Goal: Information Seeking & Learning: Learn about a topic

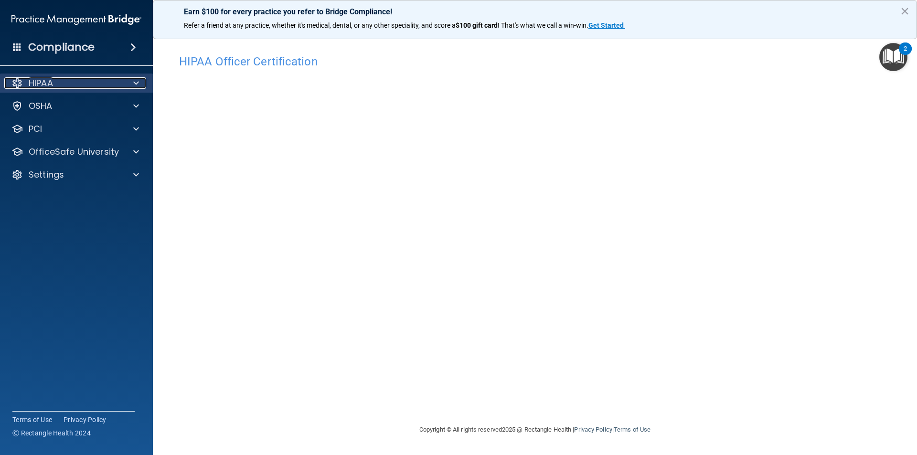
click at [131, 82] on div at bounding box center [135, 82] width 24 height 11
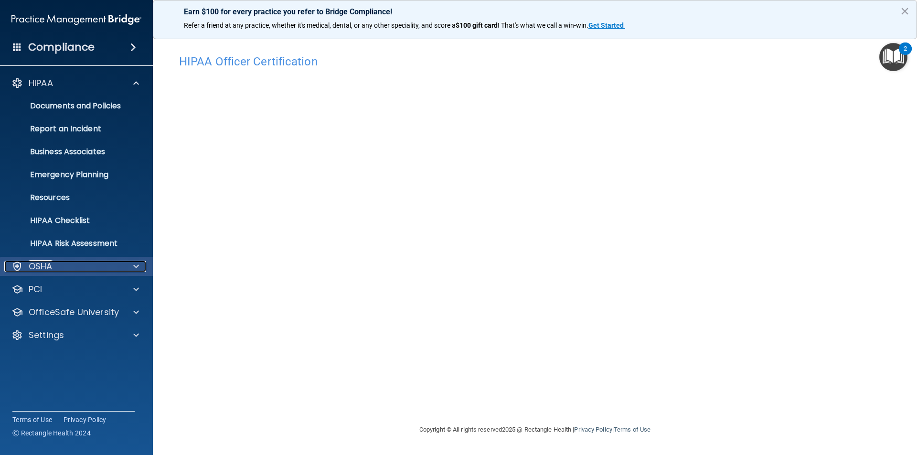
click at [138, 266] on span at bounding box center [136, 266] width 6 height 11
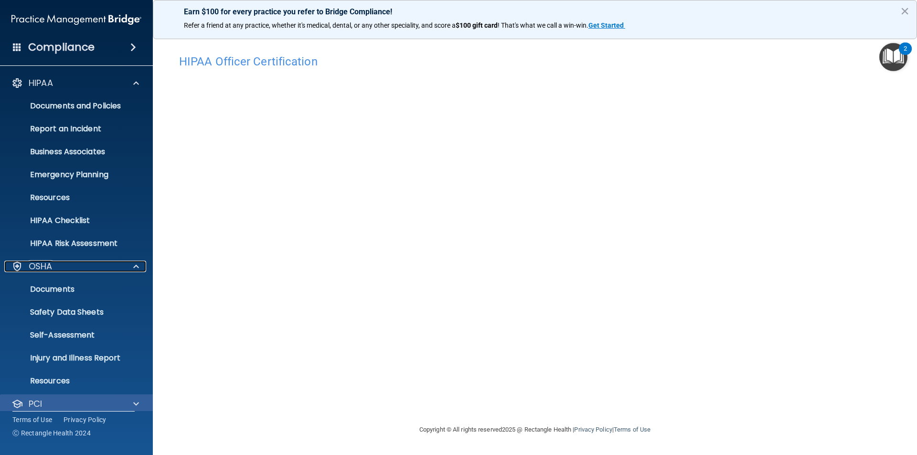
scroll to position [56, 0]
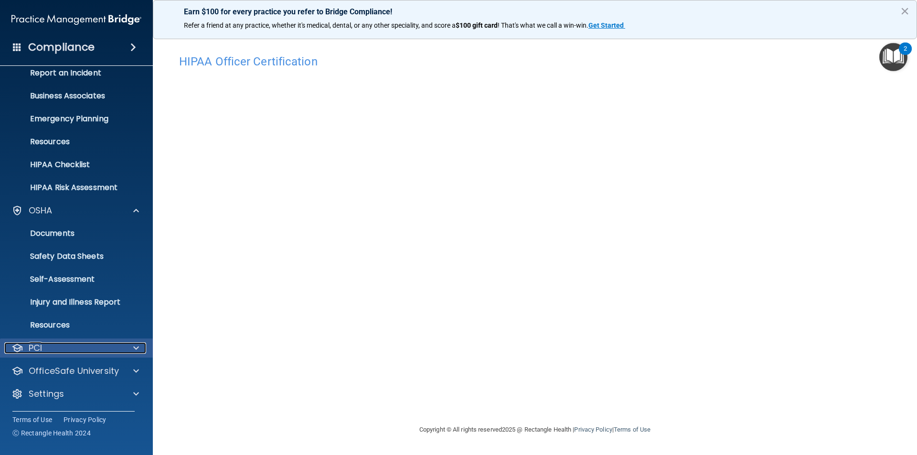
click at [135, 348] on span at bounding box center [136, 347] width 6 height 11
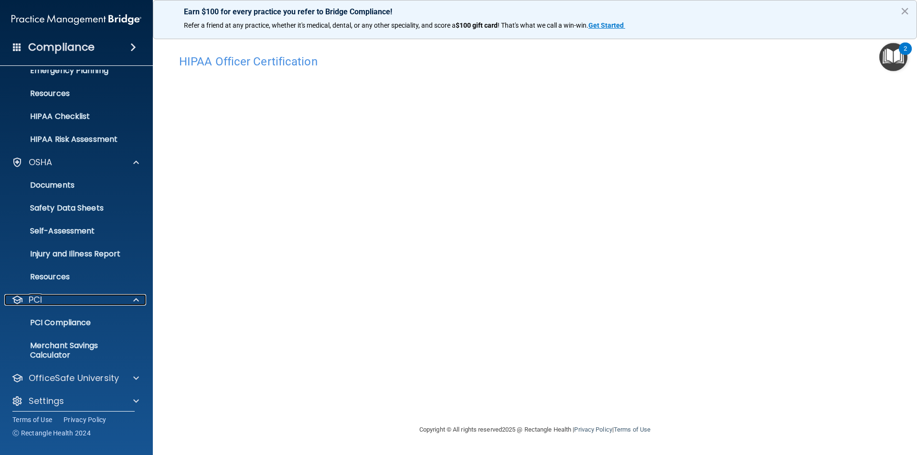
scroll to position [111, 0]
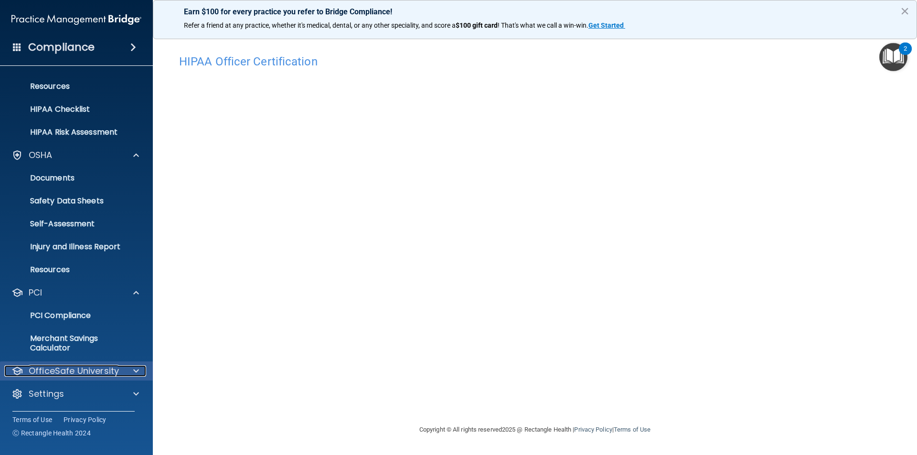
click at [133, 370] on div at bounding box center [135, 370] width 24 height 11
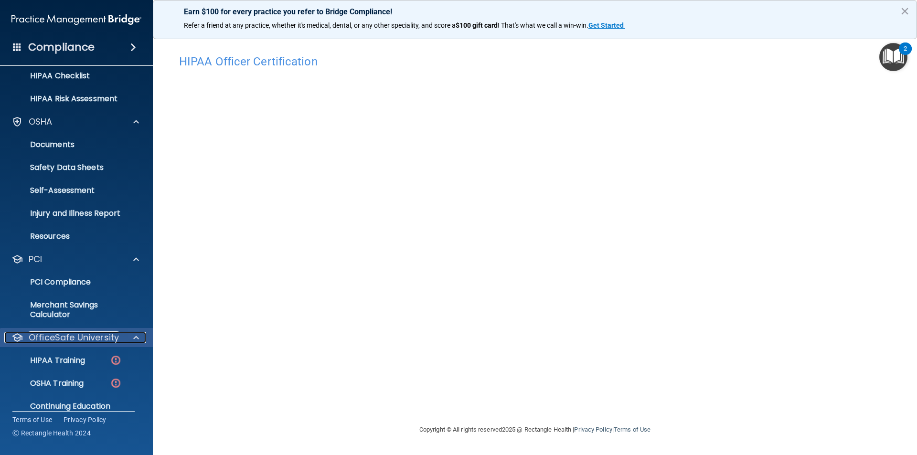
scroll to position [180, 0]
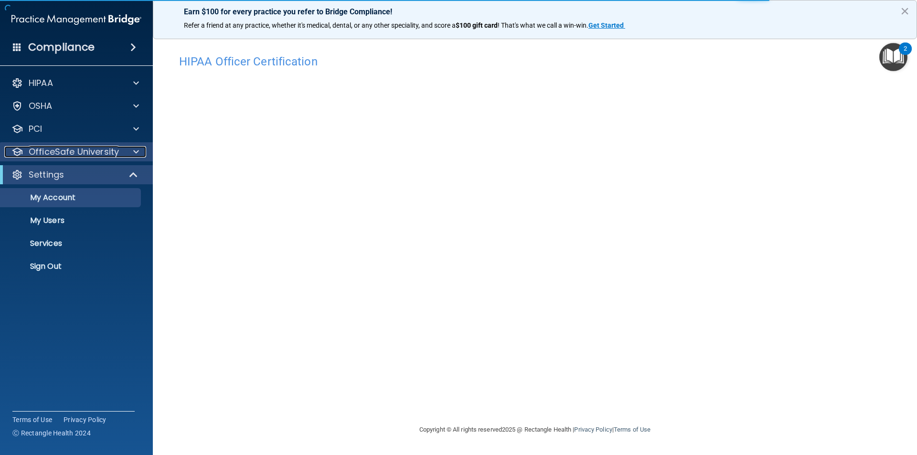
click at [100, 152] on p "OfficeSafe University" at bounding box center [74, 151] width 90 height 11
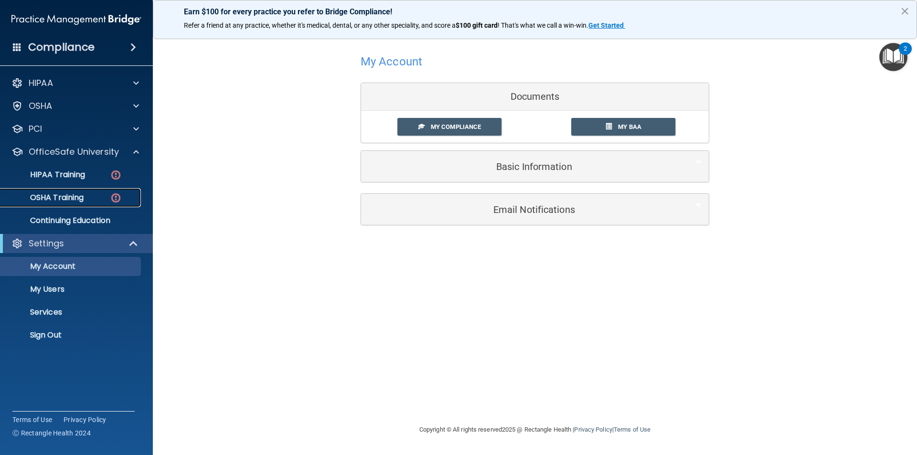
click at [57, 196] on p "OSHA Training" at bounding box center [44, 198] width 77 height 10
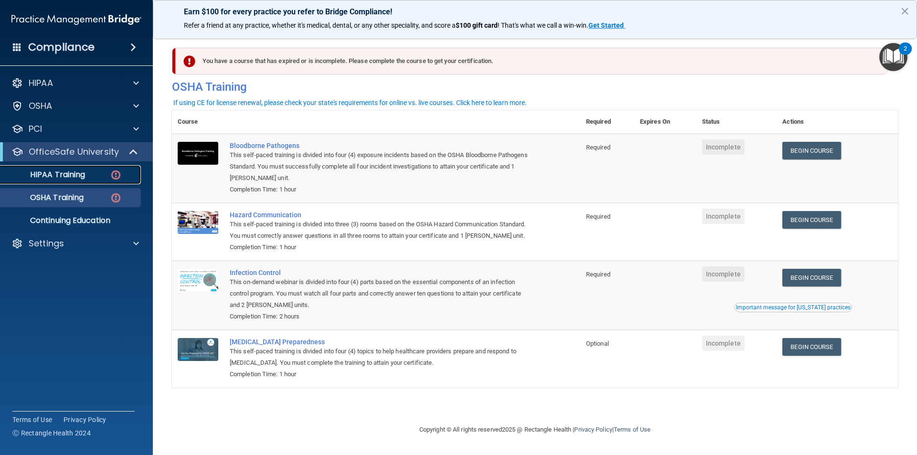
click at [70, 175] on p "HIPAA Training" at bounding box center [45, 175] width 79 height 10
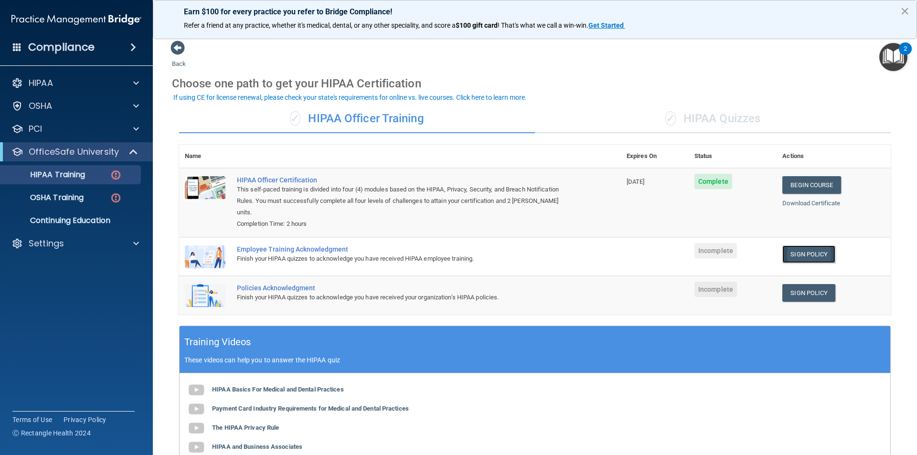
click at [819, 246] on link "Sign Policy" at bounding box center [808, 255] width 53 height 18
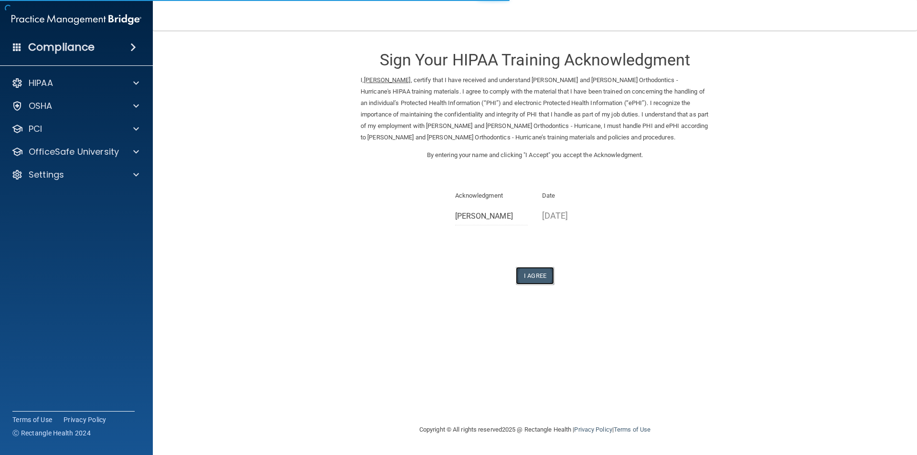
click at [539, 277] on button "I Agree" at bounding box center [535, 276] width 38 height 18
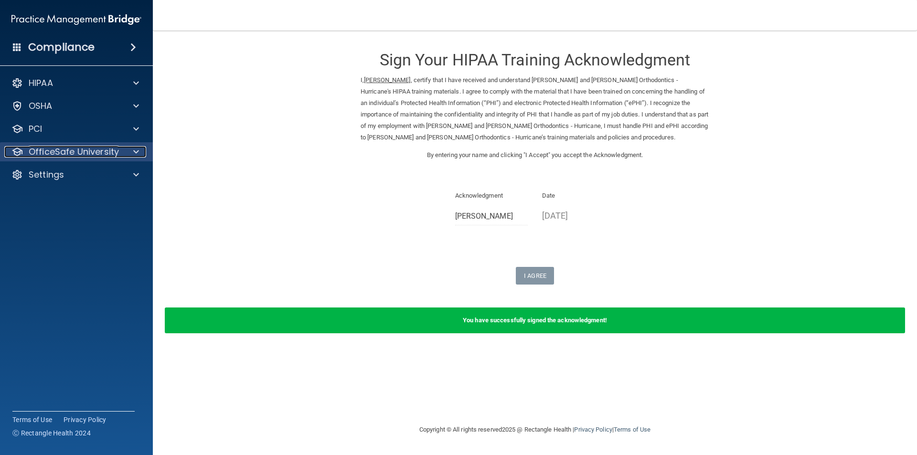
click at [53, 151] on p "OfficeSafe University" at bounding box center [74, 151] width 90 height 11
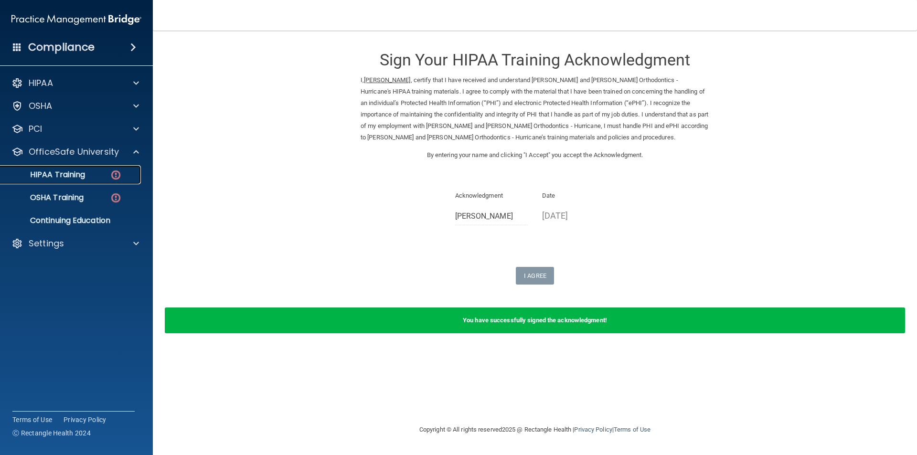
click at [55, 170] on p "HIPAA Training" at bounding box center [45, 175] width 79 height 10
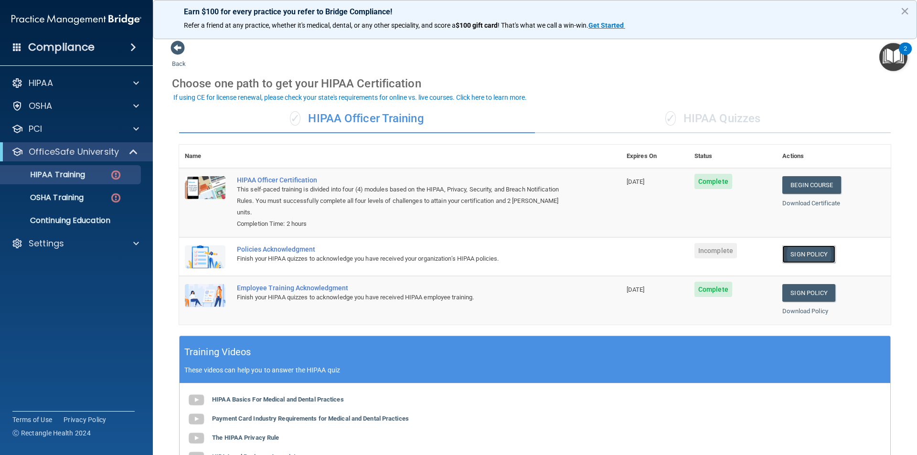
click at [811, 246] on link "Sign Policy" at bounding box center [808, 255] width 53 height 18
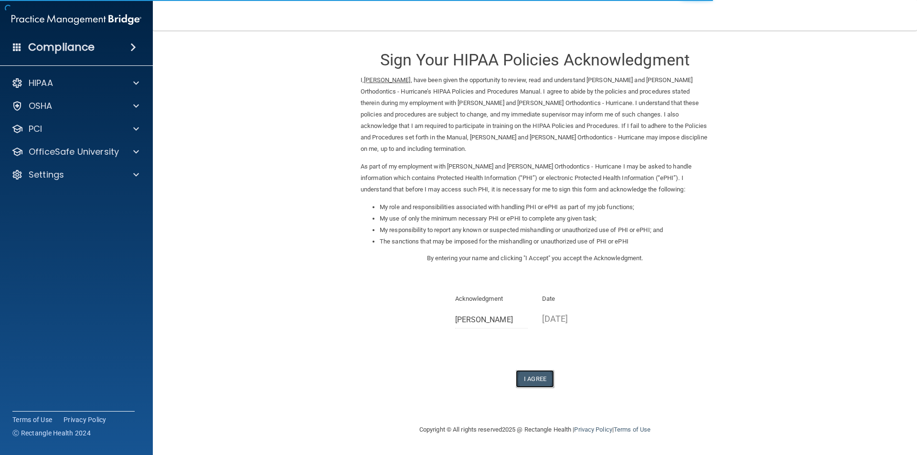
click at [538, 370] on button "I Agree" at bounding box center [535, 379] width 38 height 18
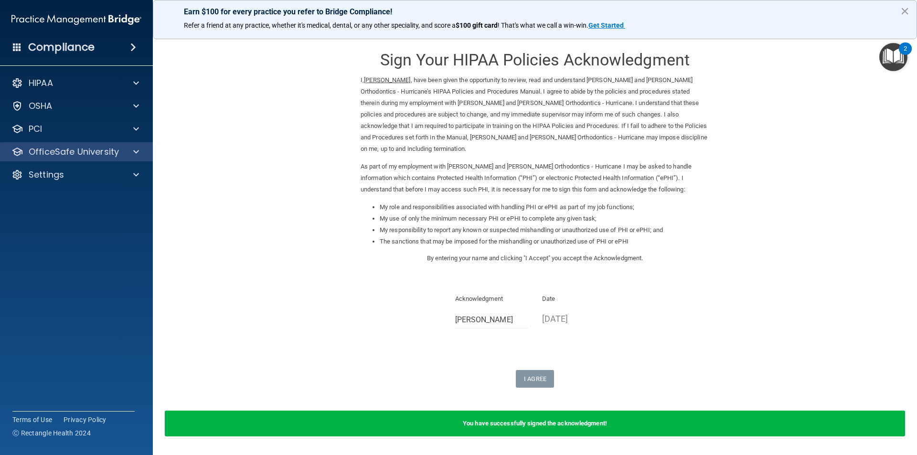
click at [87, 159] on div "OfficeSafe University" at bounding box center [76, 151] width 153 height 19
click at [121, 154] on div "OfficeSafe University" at bounding box center [63, 151] width 118 height 11
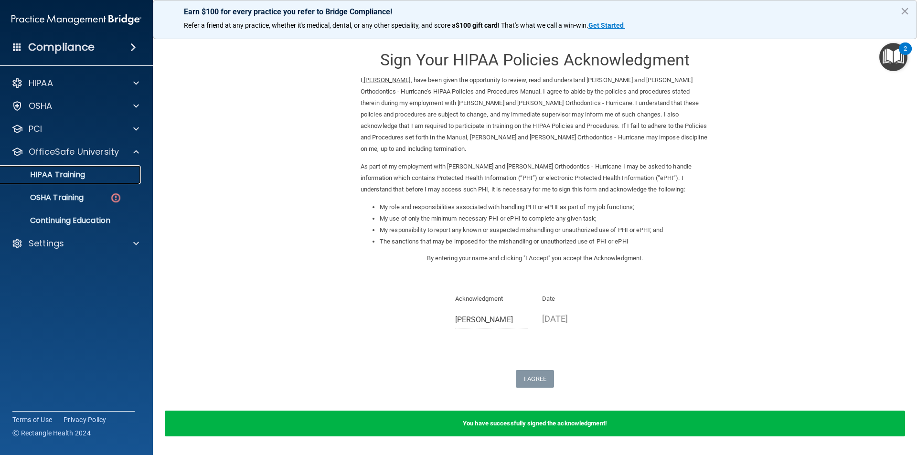
click at [76, 172] on p "HIPAA Training" at bounding box center [45, 175] width 79 height 10
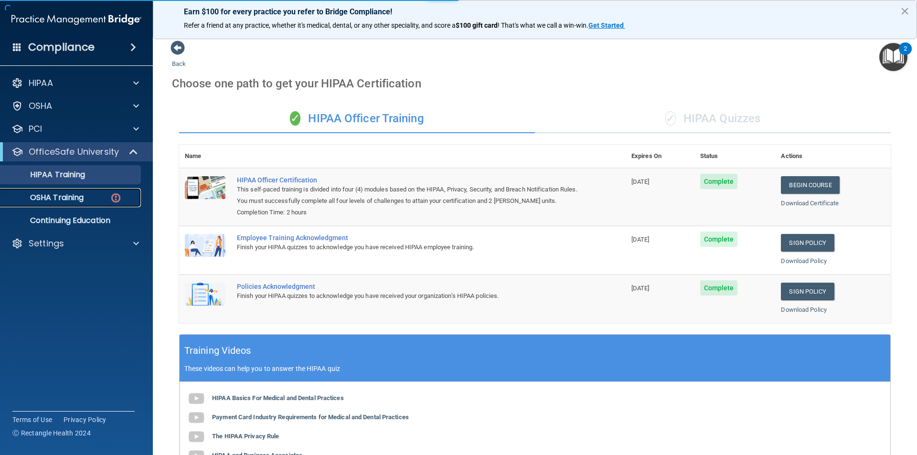
click at [83, 203] on p "OSHA Training" at bounding box center [44, 198] width 77 height 10
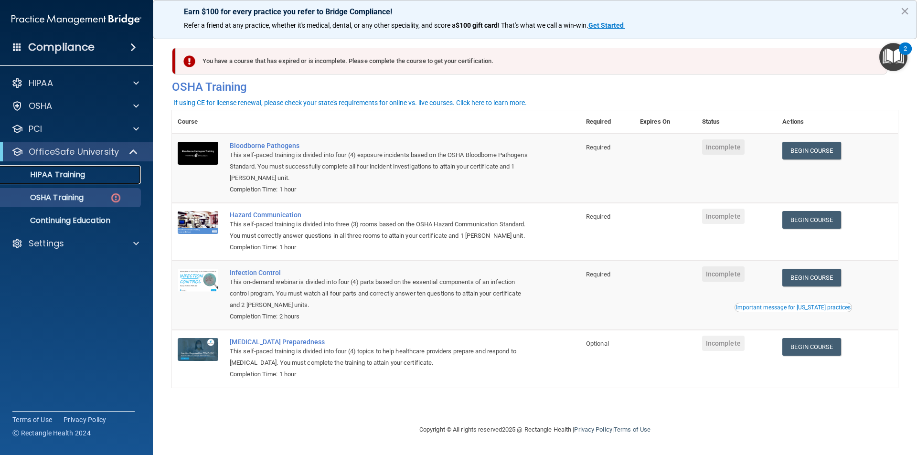
click at [74, 170] on p "HIPAA Training" at bounding box center [45, 175] width 79 height 10
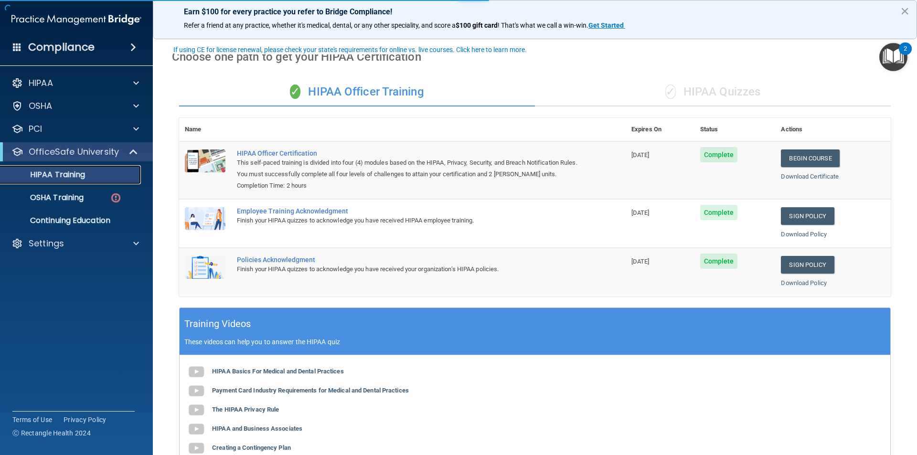
scroll to position [48, 0]
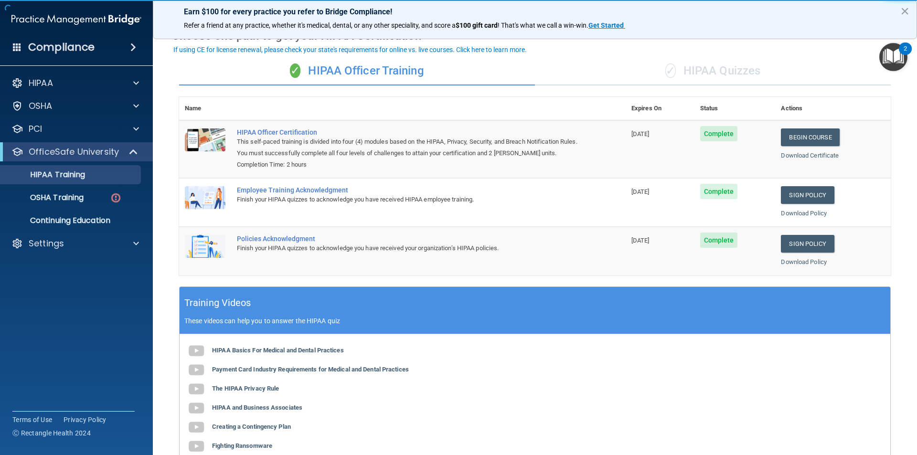
click at [725, 77] on div "✓ HIPAA Quizzes" at bounding box center [713, 71] width 356 height 29
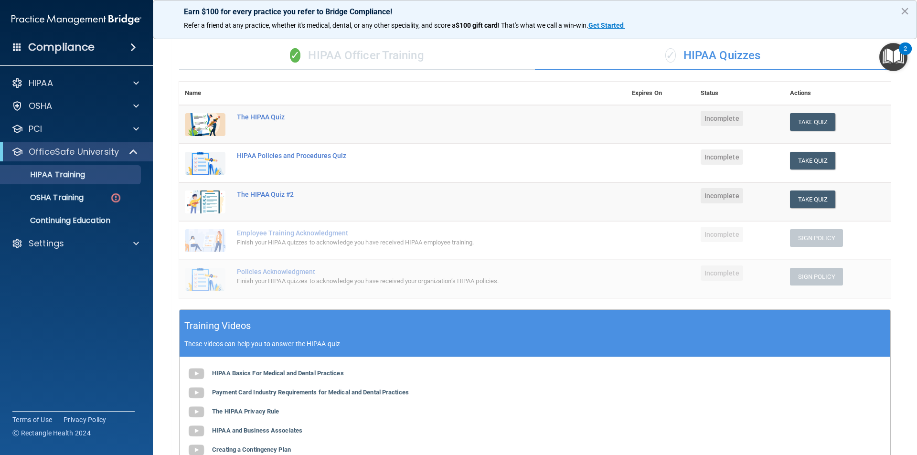
scroll to position [0, 0]
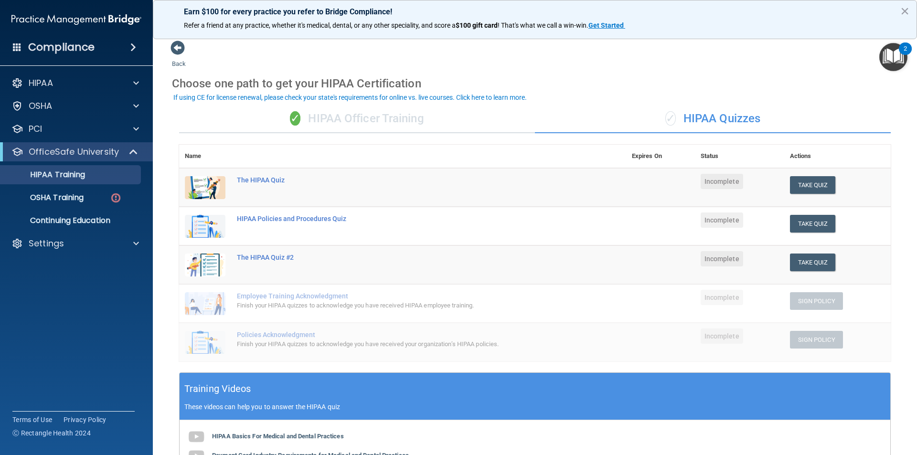
click at [346, 120] on div "✓ HIPAA Officer Training" at bounding box center [357, 119] width 356 height 29
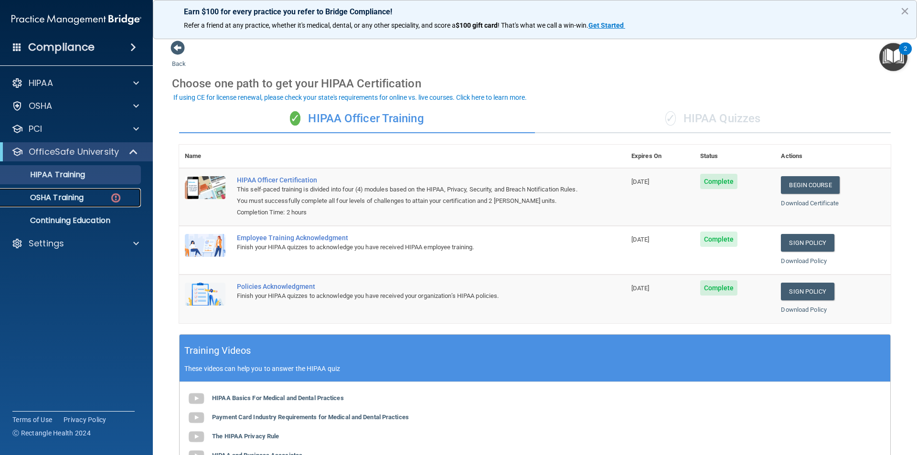
click at [75, 195] on p "OSHA Training" at bounding box center [44, 198] width 77 height 10
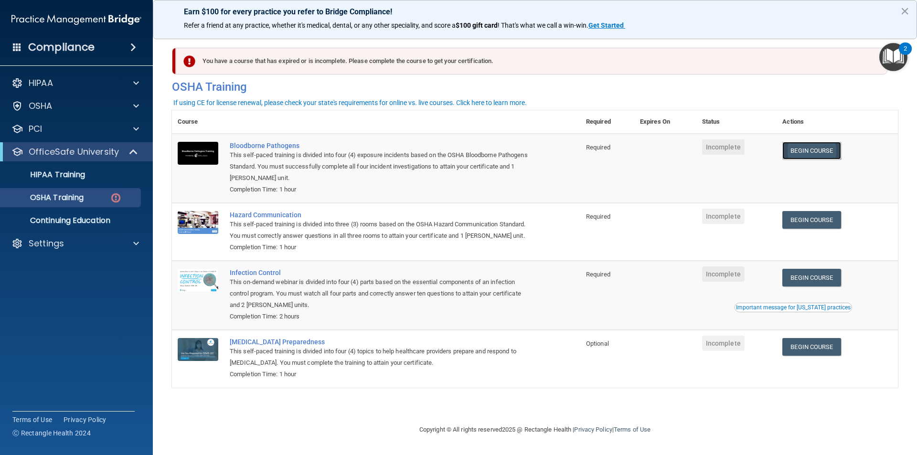
click at [817, 149] on link "Begin Course" at bounding box center [811, 151] width 58 height 18
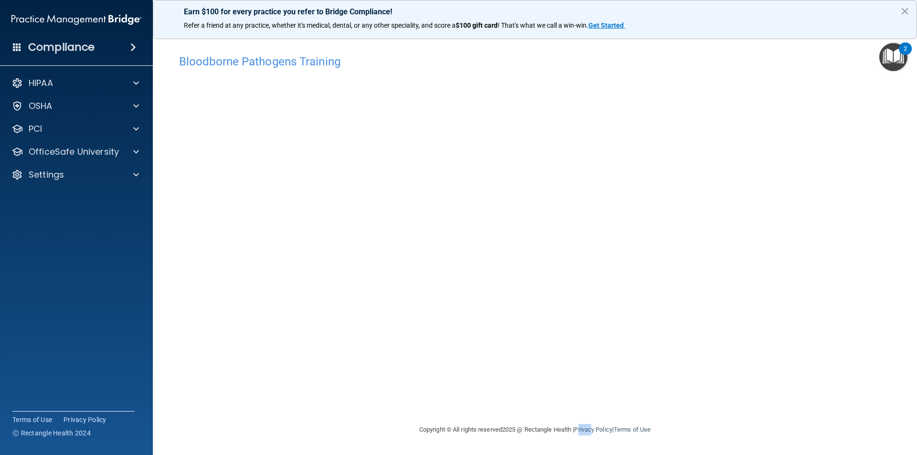
drag, startPoint x: 583, startPoint y: 433, endPoint x: 656, endPoint y: 368, distance: 97.4
click at [656, 368] on main "Bloodborne Pathogens Training This course doesn’t expire until . Are you sure y…" at bounding box center [535, 243] width 764 height 425
click at [914, 248] on main "Bloodborne Pathogens Training This course doesn’t expire until . Are you sure y…" at bounding box center [535, 243] width 764 height 425
click at [736, 386] on div "Bloodborne Pathogens Training This course doesn’t expire until . Are you sure y…" at bounding box center [535, 237] width 726 height 375
click at [138, 107] on span at bounding box center [136, 105] width 6 height 11
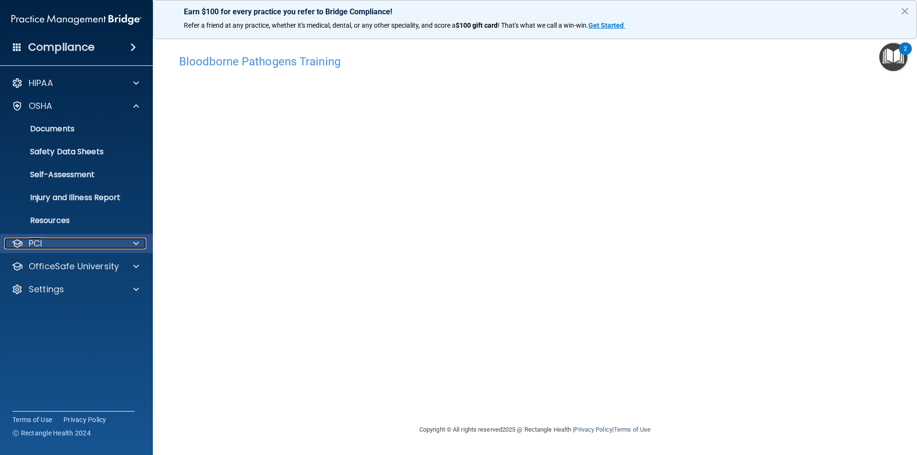
click at [133, 246] on div at bounding box center [135, 243] width 24 height 11
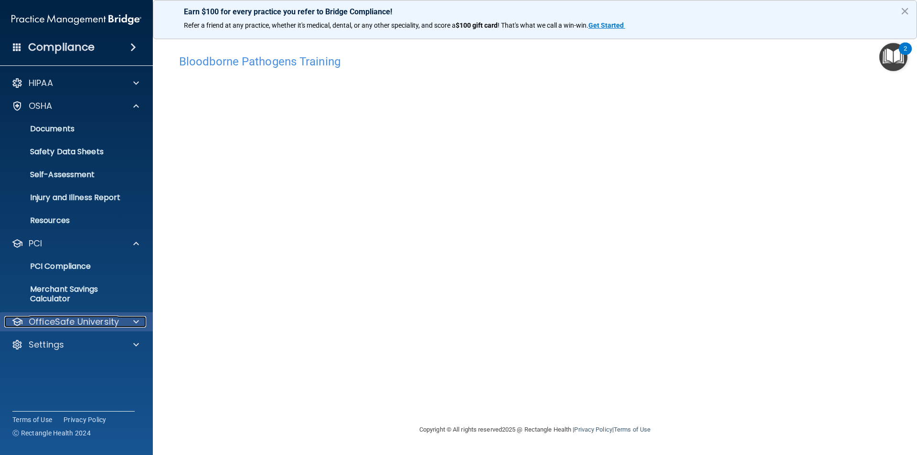
click at [75, 321] on p "OfficeSafe University" at bounding box center [74, 321] width 90 height 11
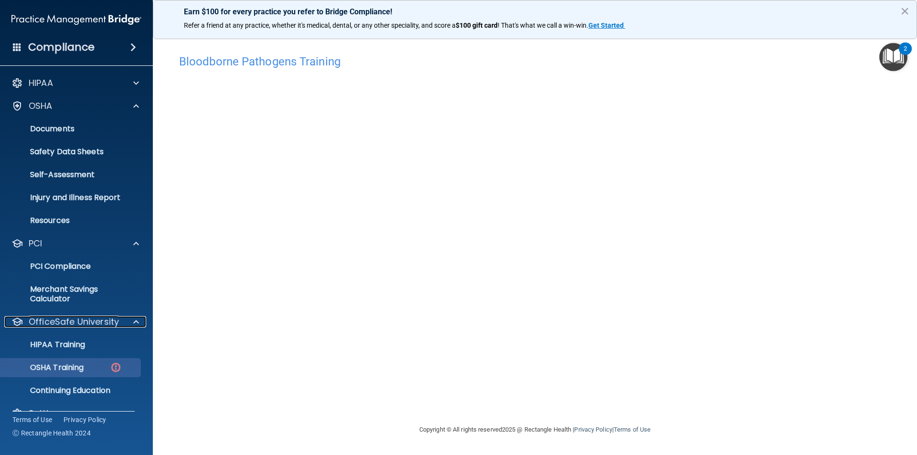
scroll to position [20, 0]
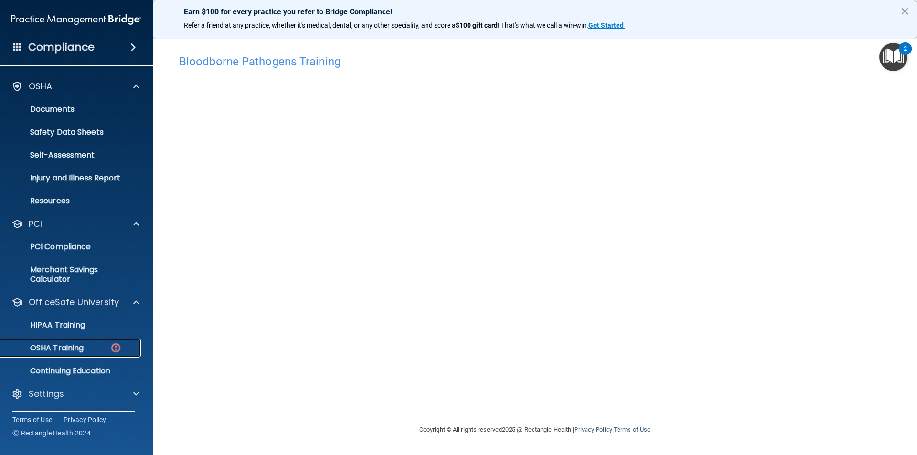
click at [84, 347] on p "OSHA Training" at bounding box center [44, 348] width 77 height 10
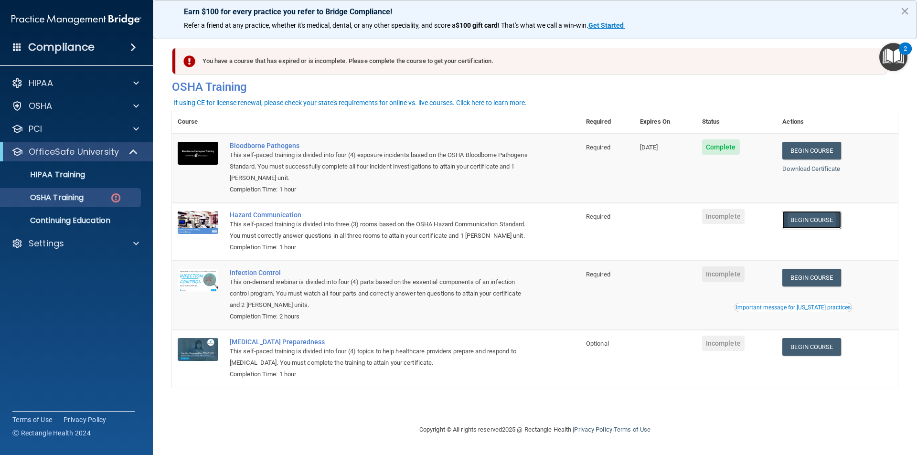
click at [818, 223] on link "Begin Course" at bounding box center [811, 220] width 58 height 18
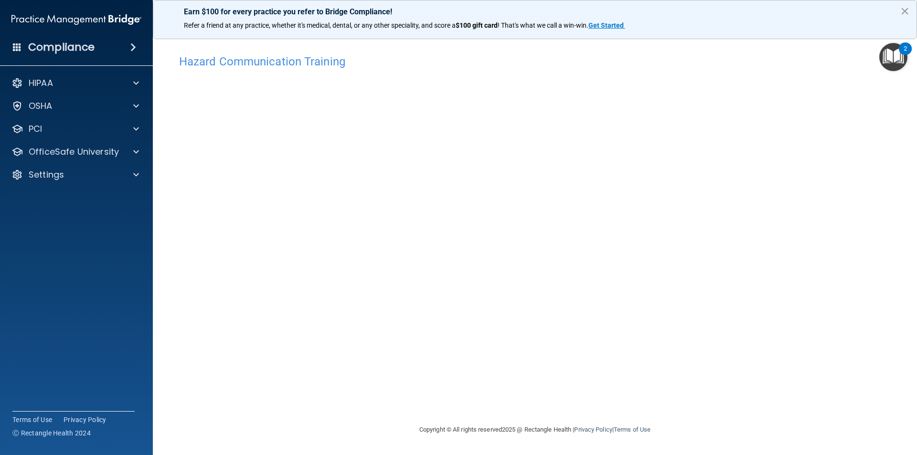
drag, startPoint x: 362, startPoint y: 69, endPoint x: 247, endPoint y: 49, distance: 116.5
click at [358, 71] on div "Hazard Communication Training" at bounding box center [535, 61] width 726 height 23
click at [247, 50] on div "Hazard Communication Training" at bounding box center [535, 61] width 726 height 23
click at [901, 60] on img "Open Resource Center, 2 new notifications" at bounding box center [893, 57] width 28 height 28
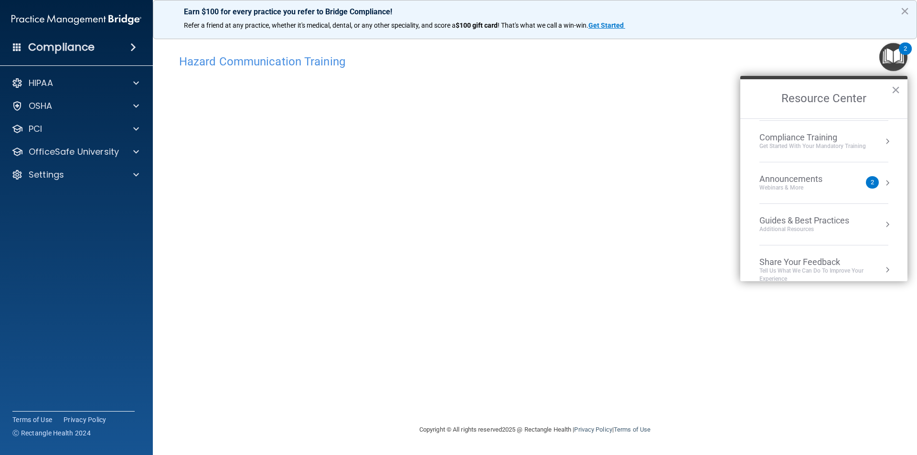
scroll to position [137, 0]
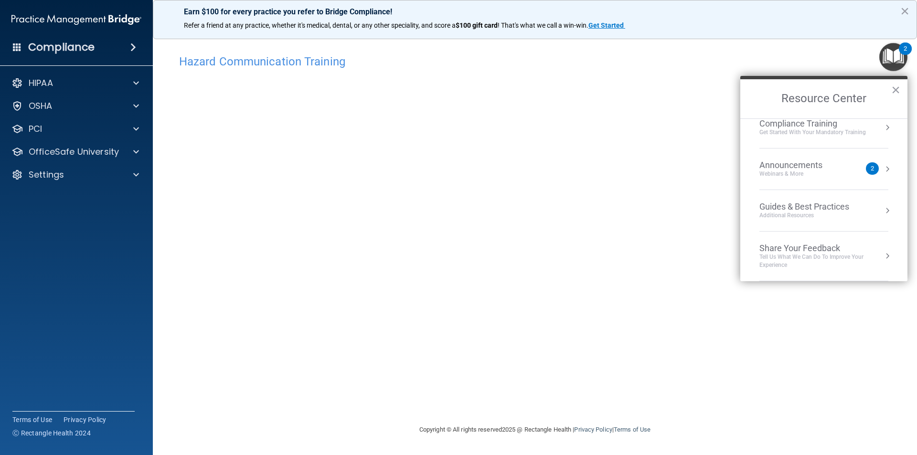
drag, startPoint x: 260, startPoint y: 54, endPoint x: 252, endPoint y: 72, distance: 19.7
click at [258, 55] on div "Hazard Communication Training" at bounding box center [535, 61] width 726 height 23
click at [895, 90] on button "×" at bounding box center [895, 89] width 9 height 15
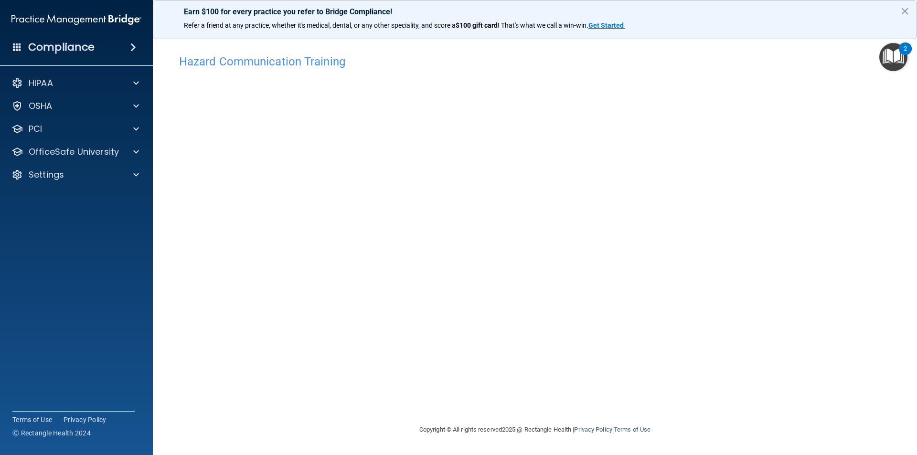
drag, startPoint x: 292, startPoint y: 64, endPoint x: 290, endPoint y: 72, distance: 7.9
click at [291, 65] on h4 "Hazard Communication Training" at bounding box center [535, 61] width 712 height 12
drag, startPoint x: 244, startPoint y: 38, endPoint x: 237, endPoint y: 54, distance: 17.1
click at [243, 41] on div "Earn $100 for every practice you refer to Bridge Compliance! Refer a friend at …" at bounding box center [535, 227] width 764 height 455
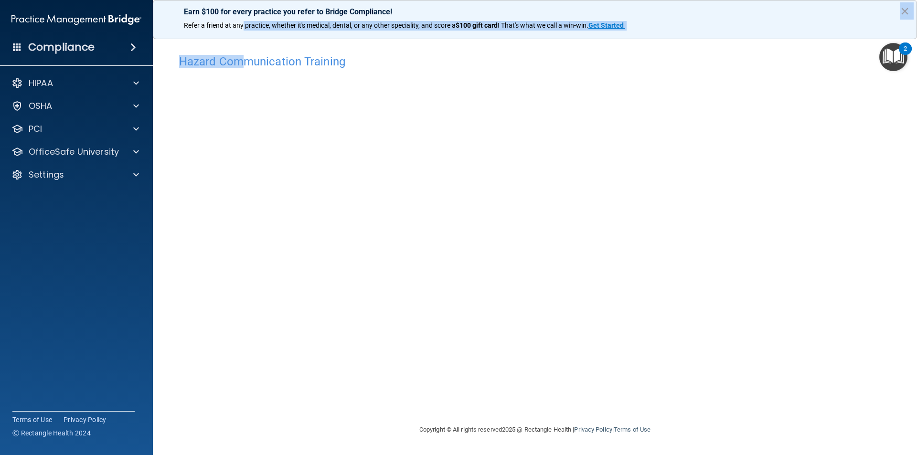
click at [214, 68] on h4 "Hazard Communication Training" at bounding box center [535, 61] width 712 height 12
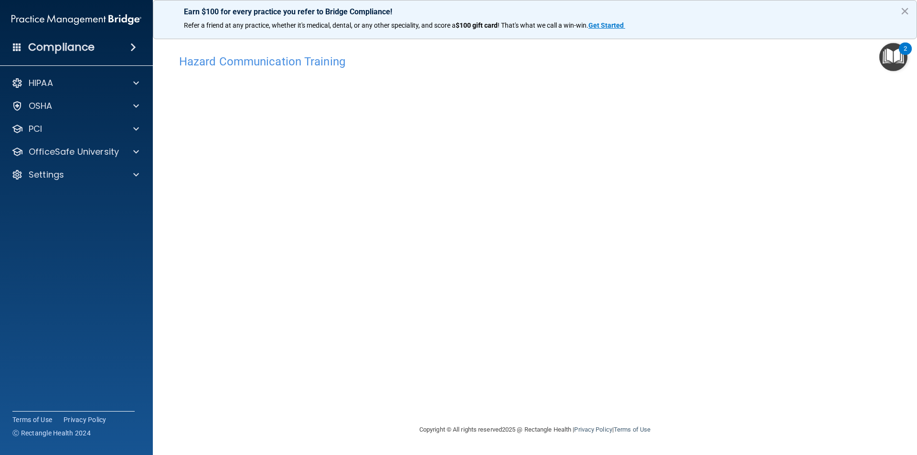
click at [289, 68] on div "Hazard Communication Training" at bounding box center [535, 61] width 726 height 23
click at [292, 66] on h4 "Hazard Communication Training" at bounding box center [535, 61] width 712 height 12
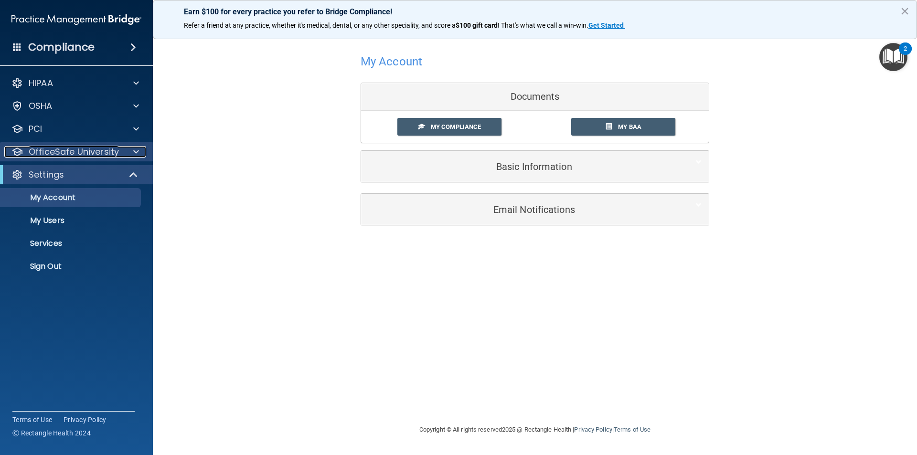
click at [123, 150] on div at bounding box center [135, 151] width 24 height 11
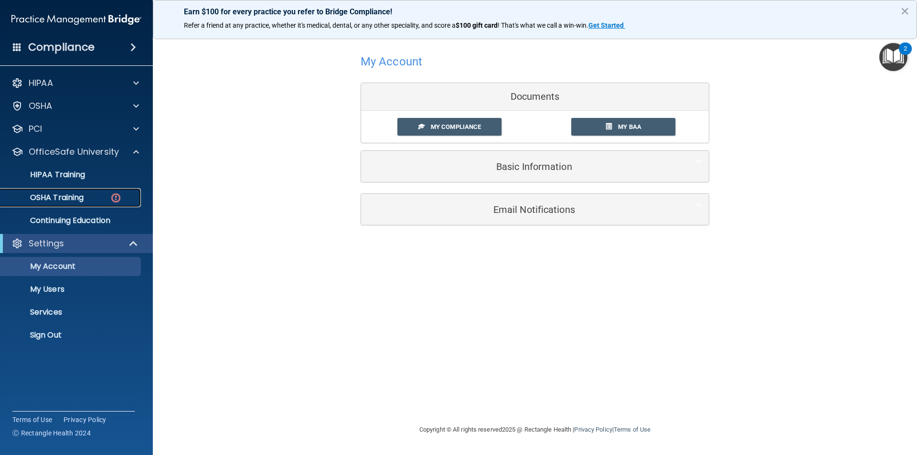
click at [95, 200] on div "OSHA Training" at bounding box center [71, 198] width 130 height 10
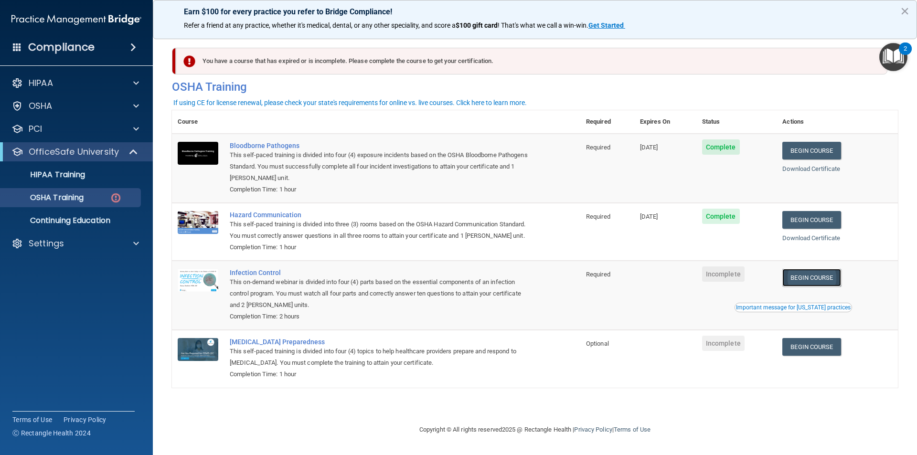
click at [813, 277] on link "Begin Course" at bounding box center [811, 278] width 58 height 18
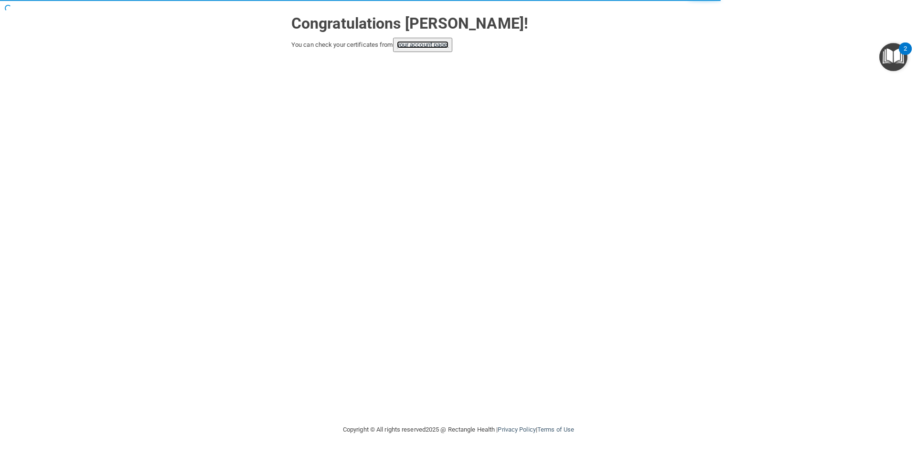
click at [425, 44] on link "your account page!" at bounding box center [423, 44] width 52 height 7
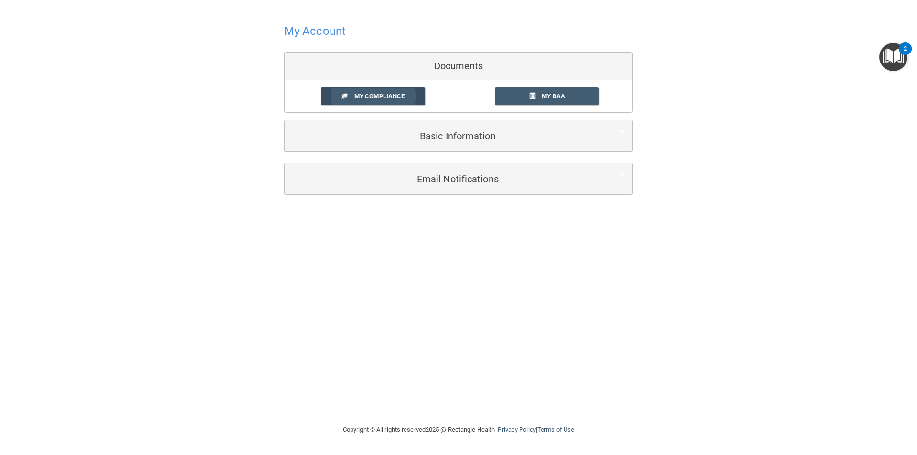
click at [392, 100] on link "My Compliance" at bounding box center [373, 96] width 105 height 18
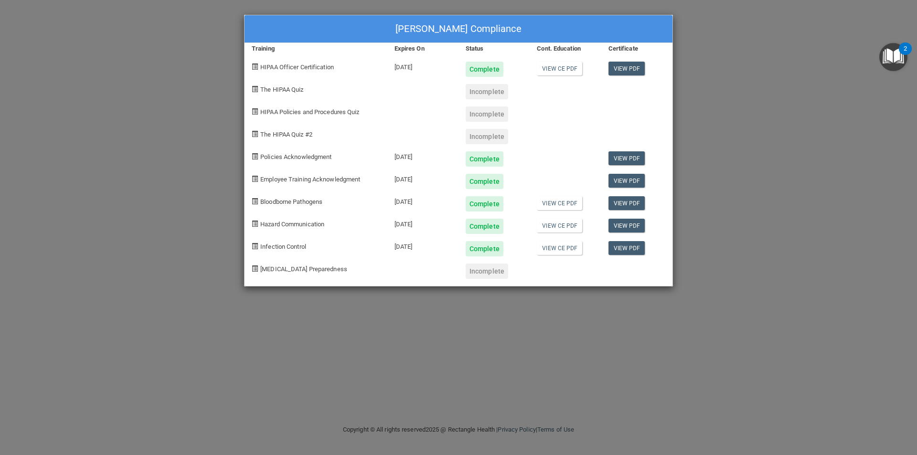
click at [790, 318] on div "Kristen Craig's Compliance Training Expires On Status Cont. Education Certifica…" at bounding box center [458, 227] width 917 height 455
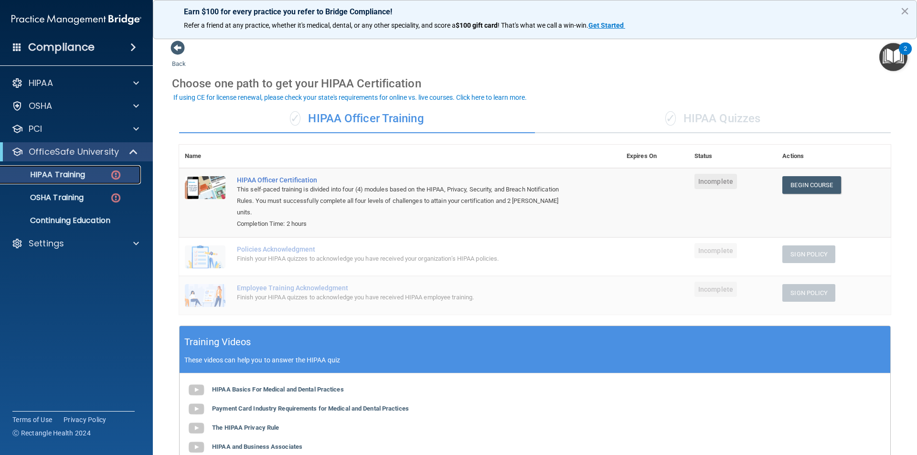
click at [71, 178] on p "HIPAA Training" at bounding box center [45, 175] width 79 height 10
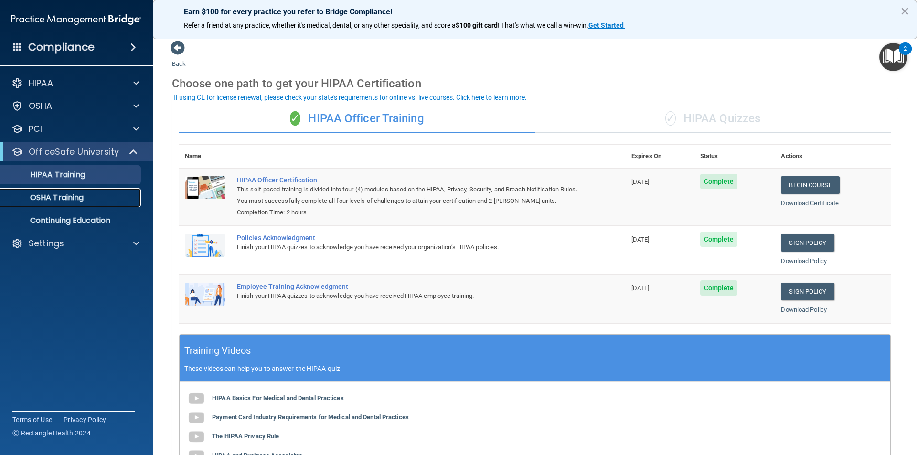
click at [72, 205] on link "OSHA Training" at bounding box center [65, 197] width 150 height 19
